Goal: Transaction & Acquisition: Purchase product/service

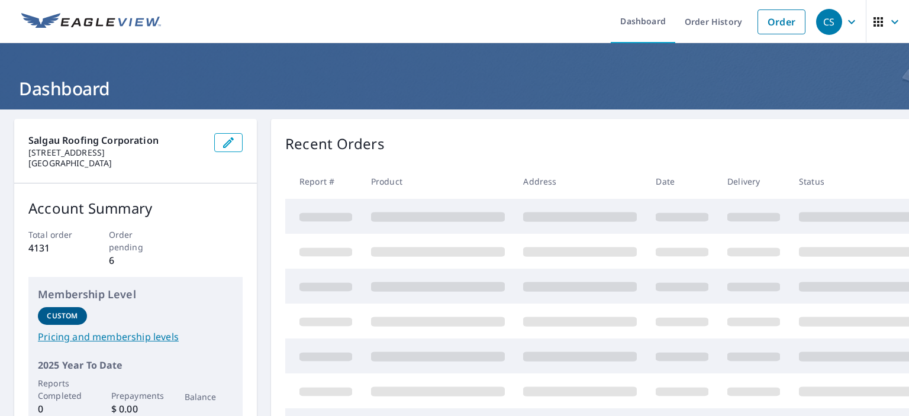
click at [781, 22] on link "Order" at bounding box center [782, 21] width 48 height 25
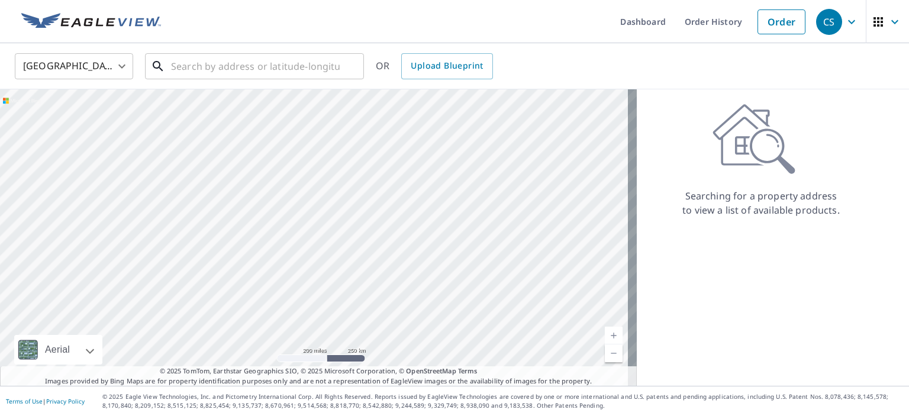
click at [266, 65] on input "text" at bounding box center [255, 66] width 169 height 33
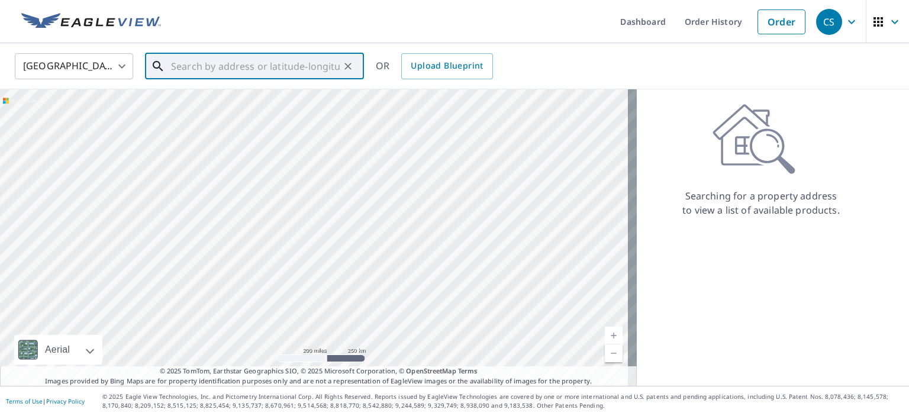
paste input "[STREET_ADDRESS]"
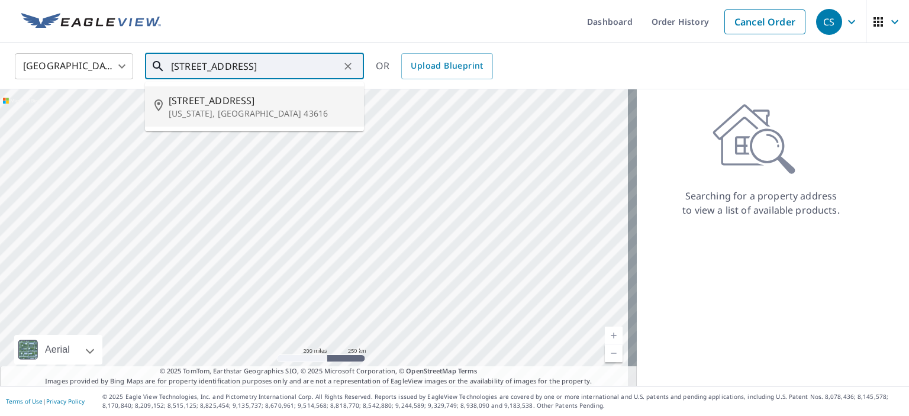
click at [244, 95] on span "[STREET_ADDRESS]" at bounding box center [262, 101] width 186 height 14
type input "[STREET_ADDRESS][US_STATE]"
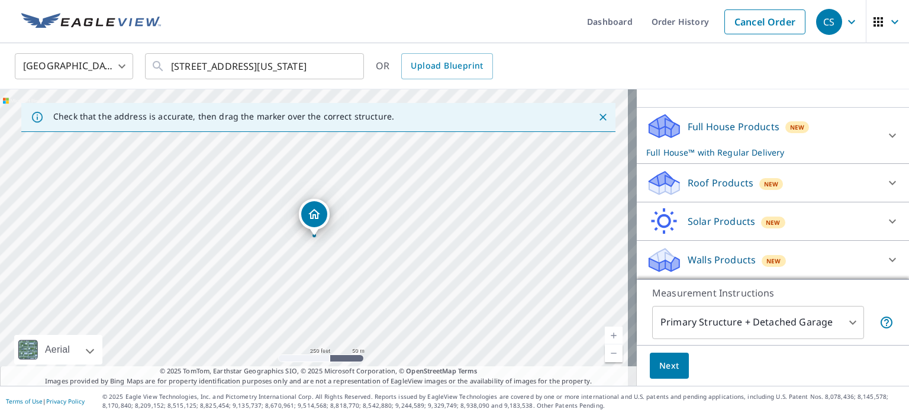
scroll to position [103, 0]
click at [702, 184] on p "Roof Products" at bounding box center [721, 184] width 66 height 14
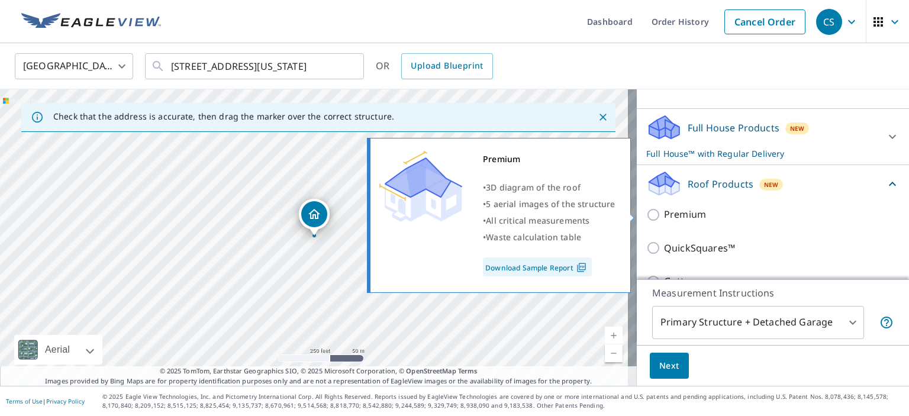
click at [666, 210] on p "Premium" at bounding box center [685, 214] width 42 height 15
click at [664, 210] on input "Premium" at bounding box center [655, 215] width 18 height 14
checkbox input "true"
checkbox input "false"
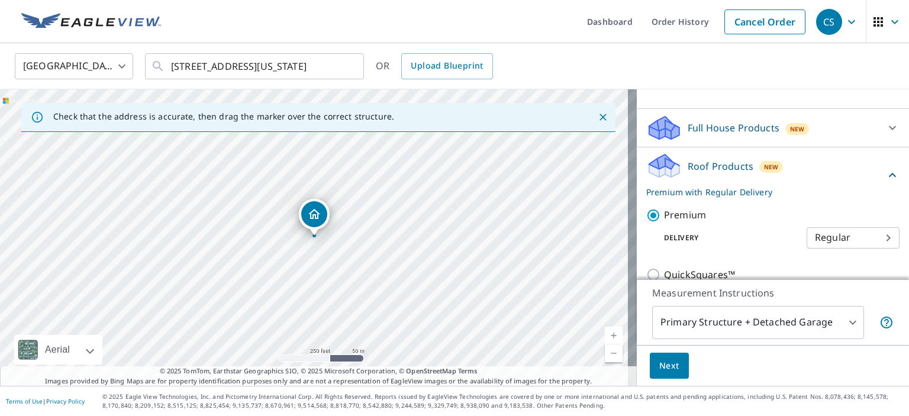
click at [660, 365] on span "Next" at bounding box center [669, 366] width 20 height 15
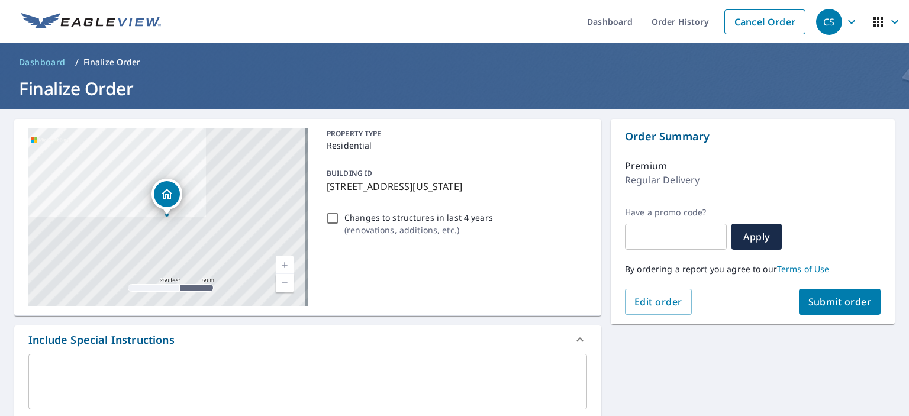
click at [826, 292] on button "Submit order" at bounding box center [840, 302] width 82 height 26
checkbox input "true"
